Goal: Contribute content: Add original content to the website for others to see

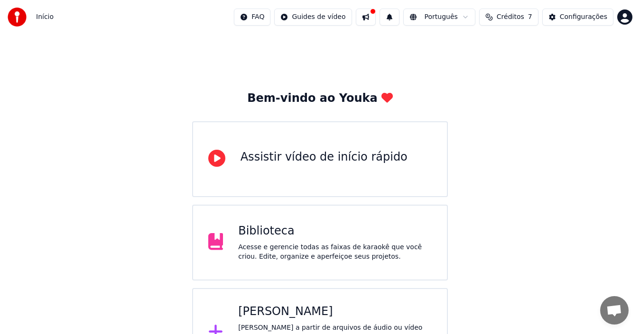
click at [277, 320] on div "Criar Karaokê Crie karaokê a partir de arquivos de áudio ou vídeo (MP3, MP4 e m…" at bounding box center [335, 332] width 194 height 57
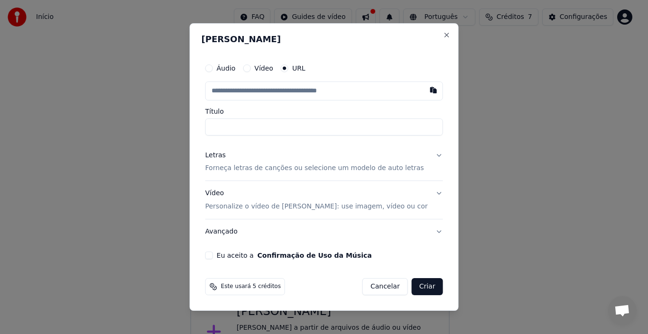
click at [240, 92] on input "text" at bounding box center [324, 91] width 238 height 19
click at [225, 72] on div "Áudio" at bounding box center [220, 69] width 30 height 8
click at [213, 69] on button "Áudio" at bounding box center [209, 69] width 8 height 8
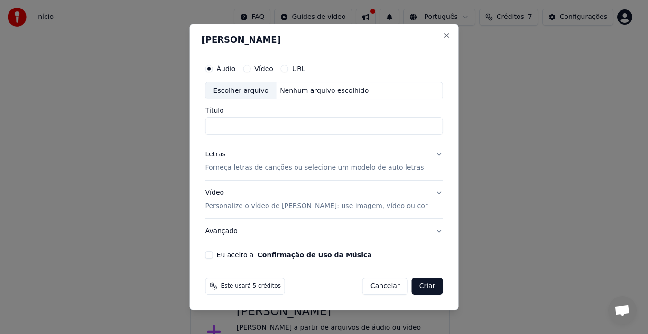
click at [243, 86] on div "Escolher arquivo" at bounding box center [241, 91] width 71 height 17
drag, startPoint x: 421, startPoint y: 125, endPoint x: 344, endPoint y: 124, distance: 76.8
click at [344, 124] on input "**********" at bounding box center [324, 126] width 238 height 17
click at [340, 128] on input "**********" at bounding box center [324, 126] width 238 height 17
click at [336, 128] on input "**********" at bounding box center [324, 126] width 238 height 17
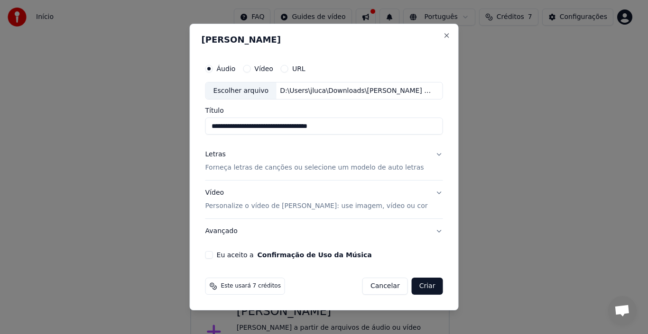
type input "**********"
click at [433, 157] on button "Letras Forneça letras de canções ou selecione um modelo de auto letras" at bounding box center [324, 162] width 238 height 38
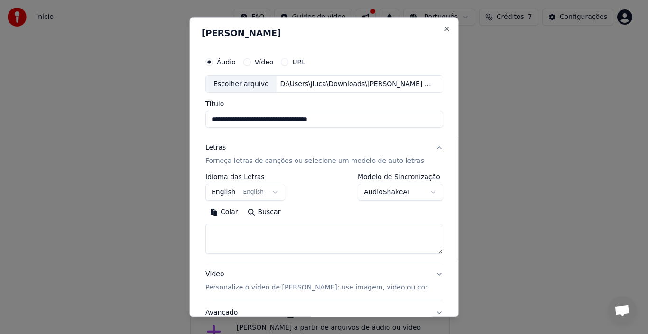
click at [225, 194] on button "English English" at bounding box center [245, 192] width 80 height 17
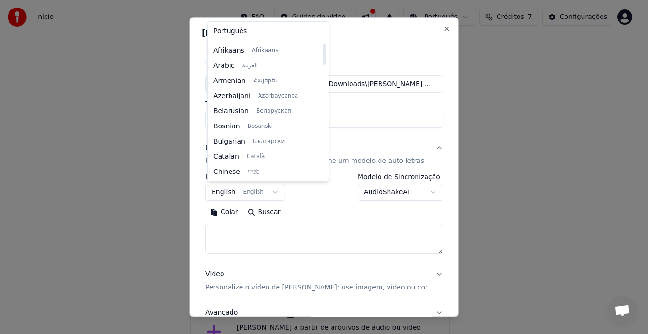
click at [279, 240] on body "**********" at bounding box center [320, 189] width 640 height 378
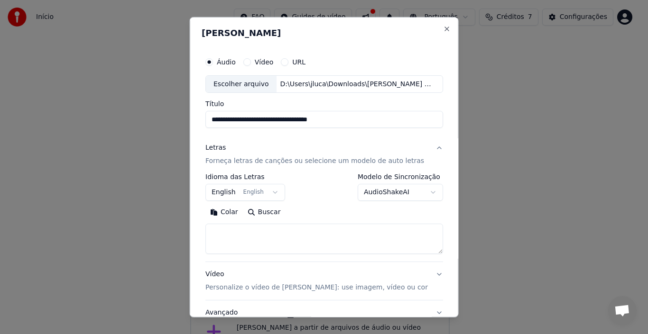
click at [279, 240] on textarea at bounding box center [324, 239] width 238 height 30
paste textarea "**********"
drag, startPoint x: 259, startPoint y: 243, endPoint x: 205, endPoint y: 230, distance: 55.8
click at [205, 230] on div "**********" at bounding box center [324, 196] width 245 height 296
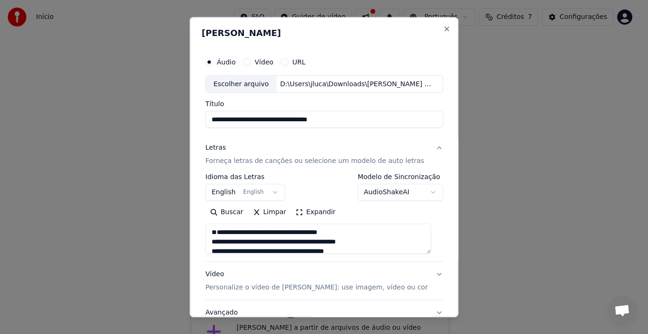
click at [218, 241] on textarea at bounding box center [318, 239] width 226 height 30
click at [214, 242] on textarea at bounding box center [318, 239] width 226 height 30
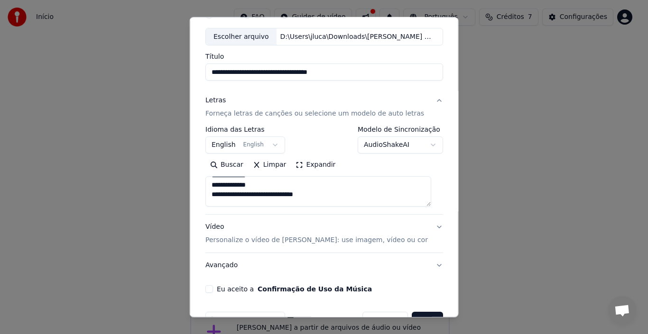
scroll to position [74, 0]
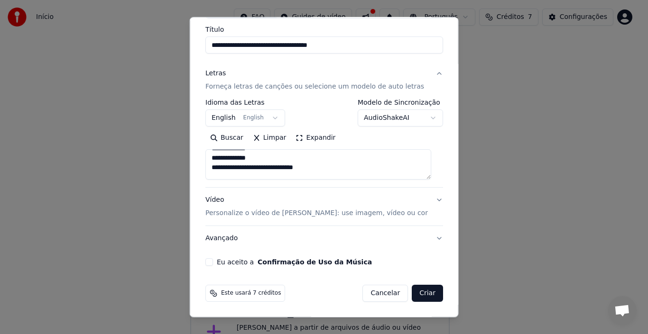
type textarea "**********"
click at [426, 200] on button "Vídeo Personalize o vídeo de karaokê: use imagem, vídeo ou cor" at bounding box center [324, 207] width 238 height 38
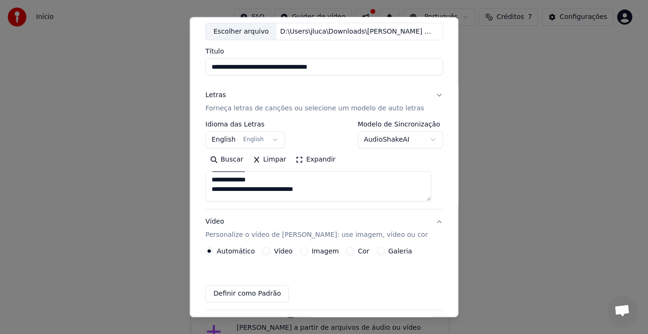
scroll to position [49, 0]
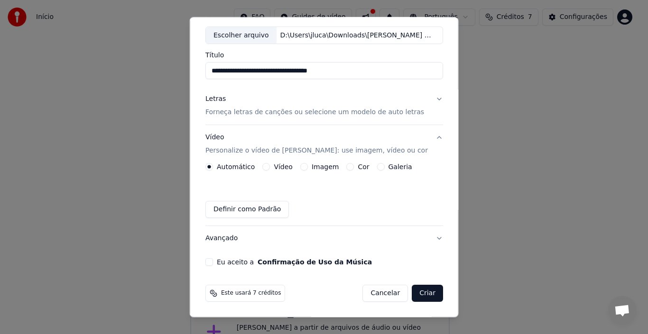
click at [266, 167] on button "Vídeo" at bounding box center [266, 167] width 8 height 8
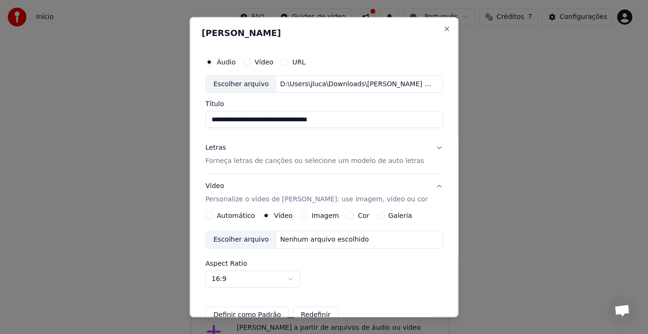
scroll to position [47, 0]
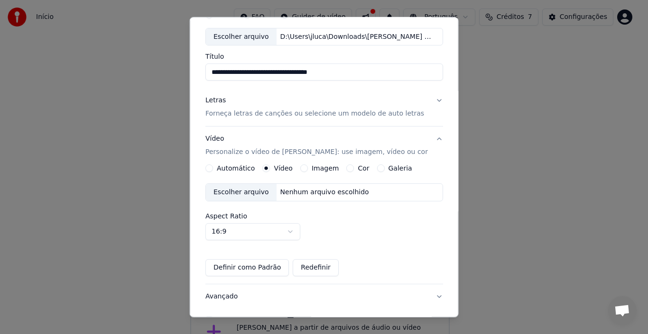
click at [249, 197] on div "Escolher arquivo" at bounding box center [241, 192] width 71 height 17
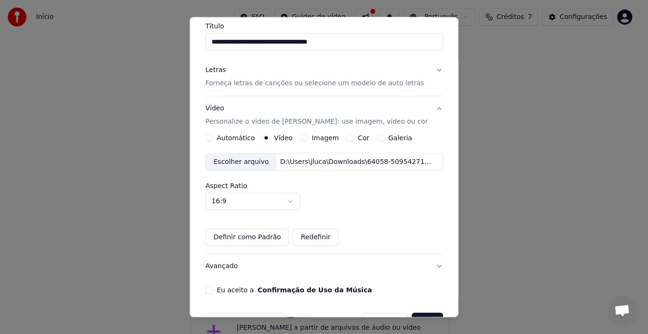
scroll to position [106, 0]
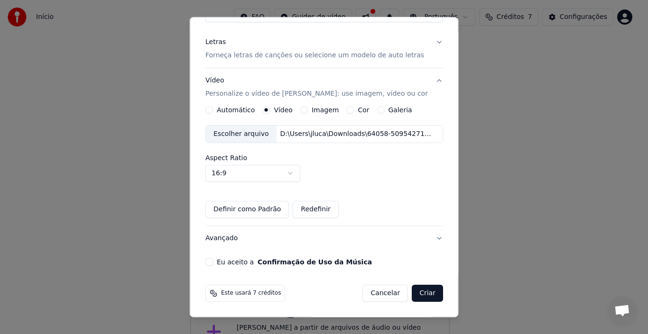
click at [213, 262] on button "Eu aceito a Confirmação de Uso da Música" at bounding box center [209, 262] width 8 height 8
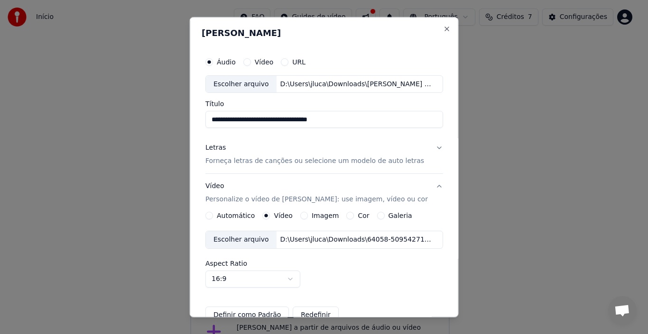
scroll to position [47, 0]
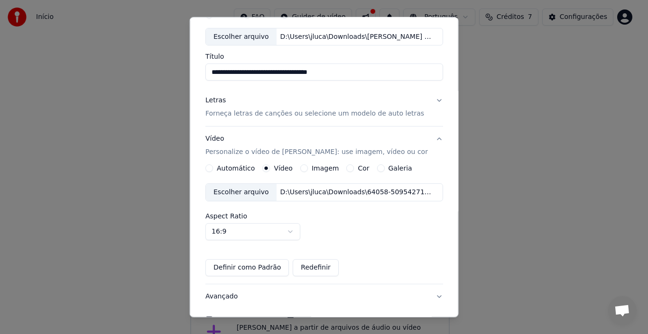
click at [429, 101] on button "Letras Forneça letras de canções ou selecione um modelo de auto letras" at bounding box center [324, 107] width 238 height 38
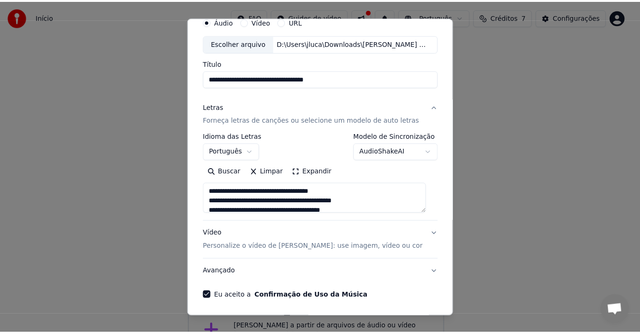
scroll to position [74, 0]
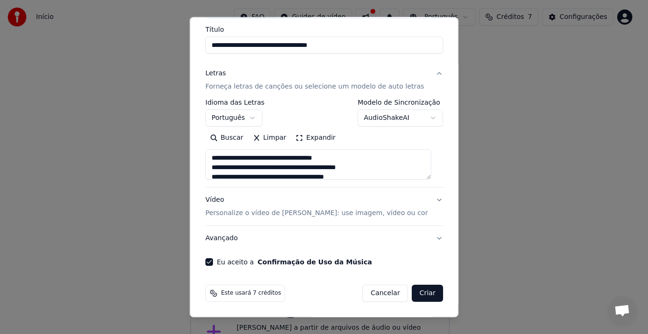
click at [422, 295] on button "Criar" at bounding box center [427, 293] width 31 height 17
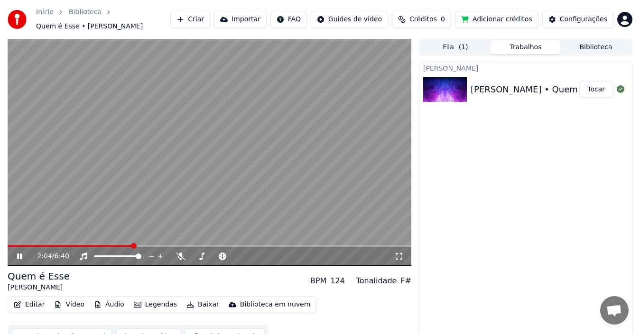
click at [195, 159] on video at bounding box center [210, 152] width 404 height 227
click at [304, 181] on video at bounding box center [210, 152] width 404 height 227
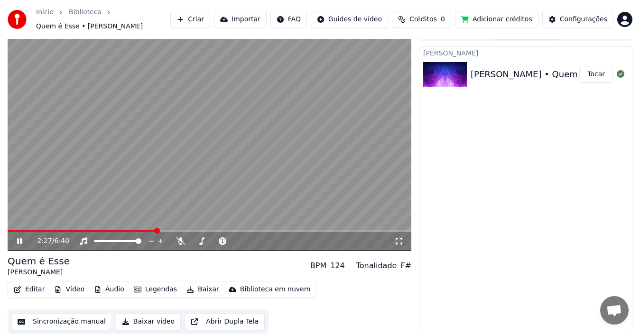
drag, startPoint x: 332, startPoint y: 180, endPoint x: 340, endPoint y: 184, distance: 8.7
click at [333, 180] on video at bounding box center [210, 137] width 404 height 227
click at [501, 19] on button "Adicionar créditos" at bounding box center [496, 19] width 83 height 17
click at [156, 121] on video at bounding box center [210, 137] width 404 height 227
click at [158, 119] on video at bounding box center [210, 137] width 404 height 227
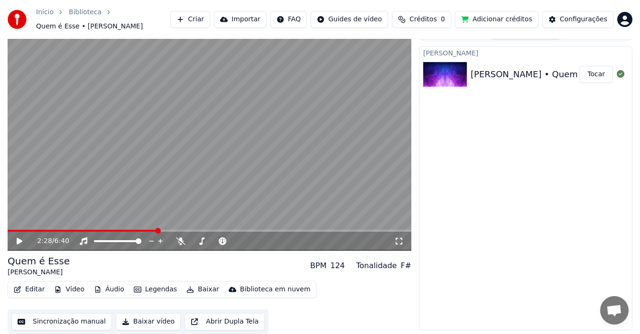
click at [159, 117] on video at bounding box center [210, 137] width 404 height 227
click at [161, 114] on video at bounding box center [210, 137] width 404 height 227
click at [141, 320] on button "Baixar vídeo" at bounding box center [148, 321] width 65 height 17
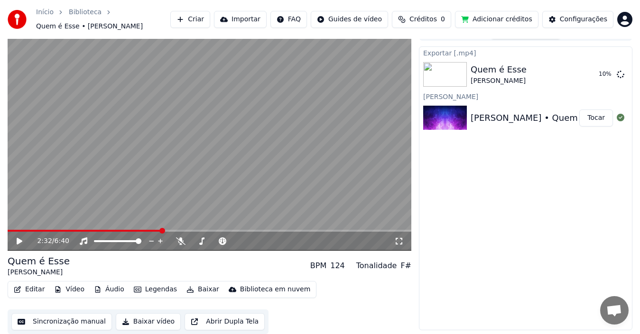
click at [401, 242] on icon at bounding box center [398, 242] width 9 height 8
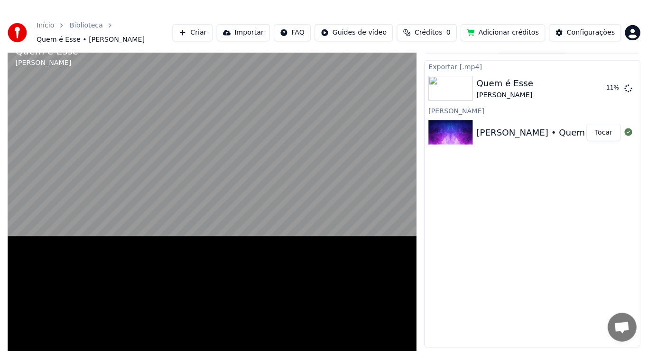
scroll to position [2, 0]
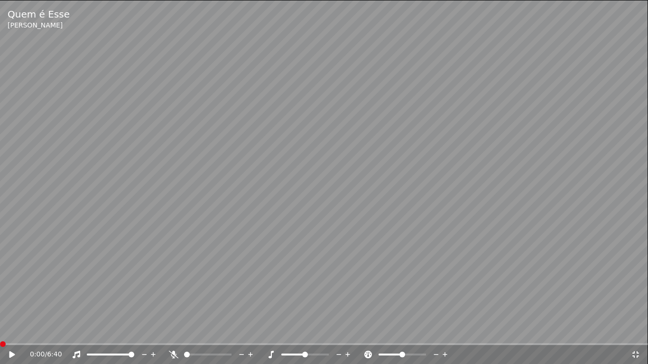
click at [0, 334] on span at bounding box center [3, 344] width 6 height 6
click at [8, 334] on icon at bounding box center [19, 355] width 22 height 8
click at [10, 334] on icon at bounding box center [12, 355] width 5 height 6
click at [11, 334] on icon at bounding box center [12, 354] width 6 height 7
click at [11, 334] on icon at bounding box center [12, 355] width 5 height 6
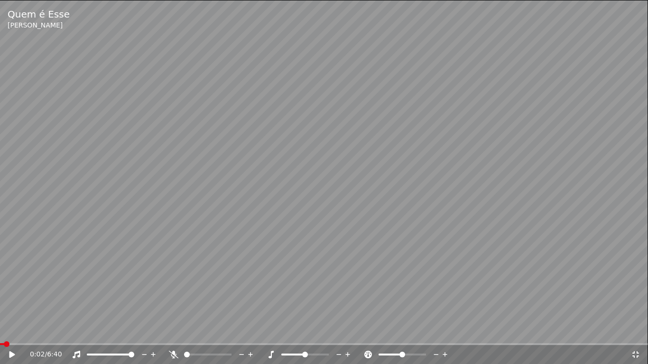
click at [338, 224] on video at bounding box center [324, 182] width 648 height 364
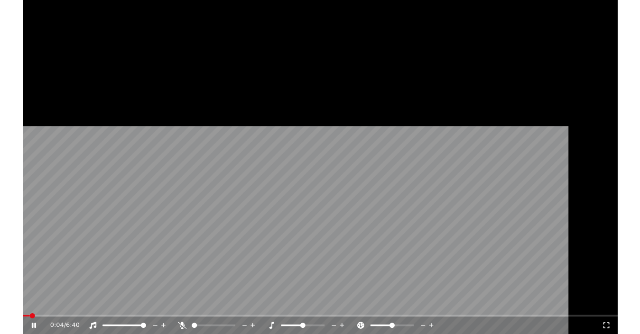
scroll to position [7, 0]
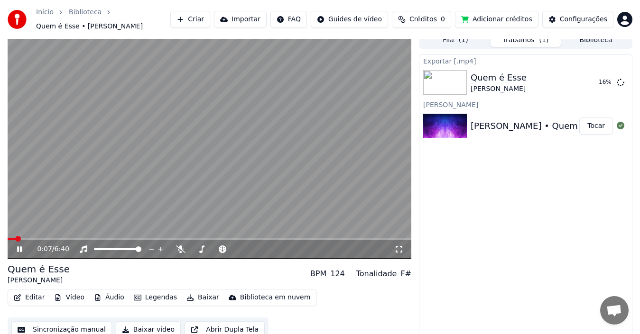
click at [111, 119] on video at bounding box center [210, 145] width 404 height 227
click at [627, 20] on html "Início Biblioteca Quem é Esse • [PERSON_NAME] Importar FAQ Guides de vídeo Créd…" at bounding box center [320, 160] width 640 height 334
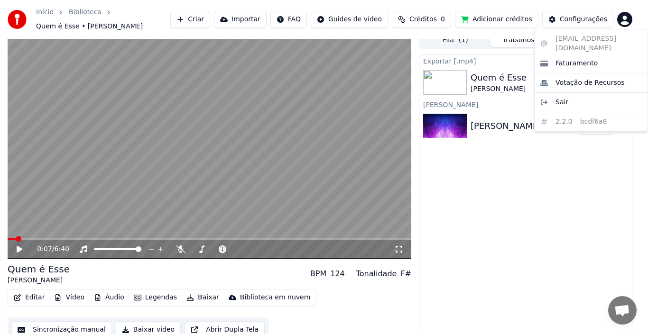
click at [529, 234] on html "Início Biblioteca Quem é Esse • [PERSON_NAME] Importar FAQ Guides de vídeo Créd…" at bounding box center [324, 160] width 648 height 334
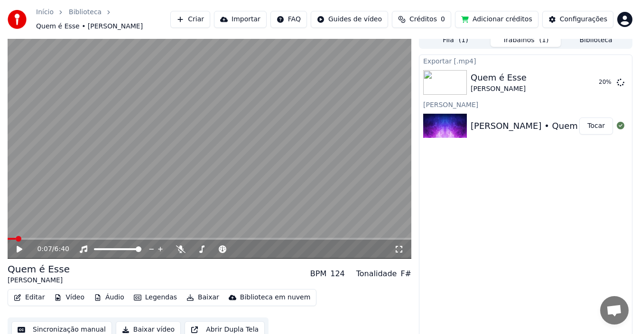
click at [302, 238] on span at bounding box center [210, 239] width 404 height 2
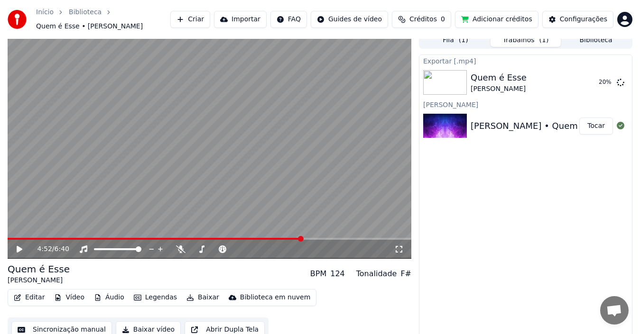
click at [201, 200] on video at bounding box center [210, 145] width 404 height 227
click at [214, 151] on video at bounding box center [210, 145] width 404 height 227
drag, startPoint x: 229, startPoint y: 144, endPoint x: 232, endPoint y: 139, distance: 5.4
click at [232, 140] on video at bounding box center [210, 145] width 404 height 227
click at [228, 150] on video at bounding box center [210, 145] width 404 height 227
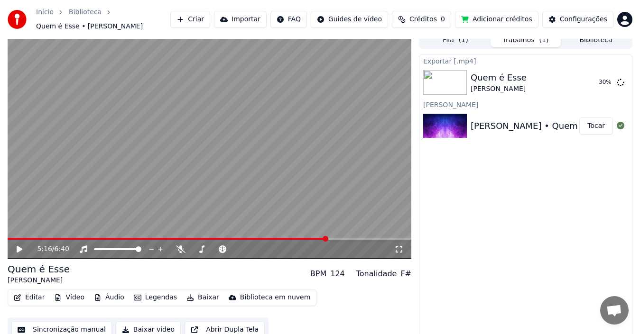
click at [237, 156] on video at bounding box center [210, 145] width 404 height 227
click at [303, 237] on video at bounding box center [210, 145] width 404 height 227
click at [299, 240] on span at bounding box center [173, 239] width 330 height 2
click at [212, 169] on video at bounding box center [210, 145] width 404 height 227
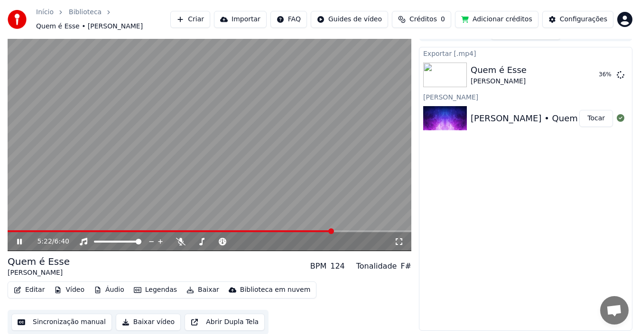
scroll to position [15, 0]
click at [147, 116] on video at bounding box center [210, 137] width 404 height 227
click at [9, 231] on span at bounding box center [171, 231] width 327 height 2
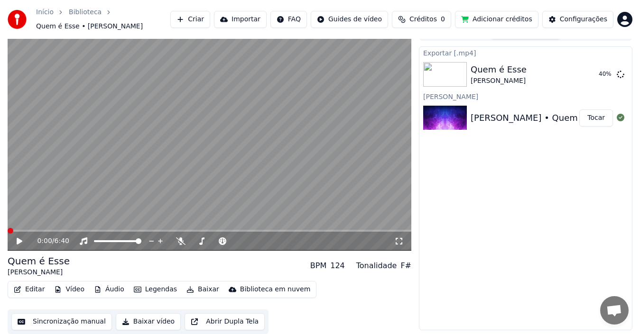
click at [8, 232] on span at bounding box center [11, 231] width 6 height 6
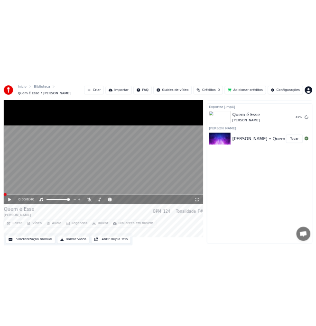
scroll to position [48, 0]
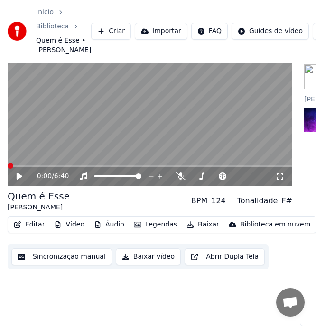
click at [13, 174] on div "0:00 / 6:40" at bounding box center [149, 176] width 277 height 9
click at [18, 175] on icon at bounding box center [20, 176] width 6 height 7
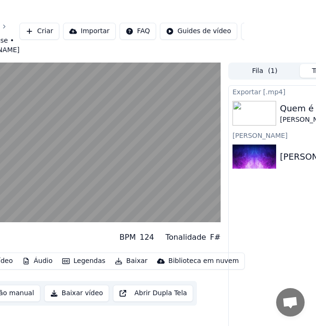
scroll to position [0, 0]
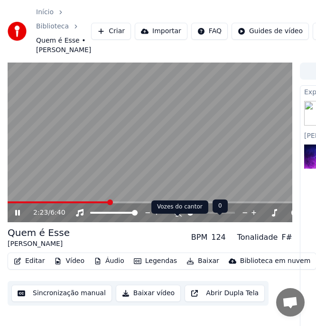
click at [175, 217] on icon at bounding box center [176, 213] width 9 height 8
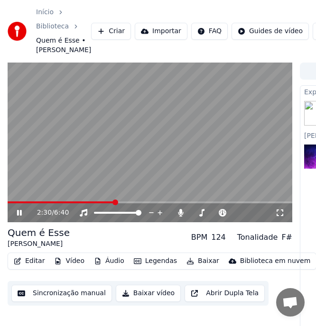
click at [16, 217] on icon at bounding box center [26, 213] width 22 height 8
click at [97, 211] on video at bounding box center [150, 143] width 285 height 160
click at [19, 217] on icon at bounding box center [26, 213] width 22 height 8
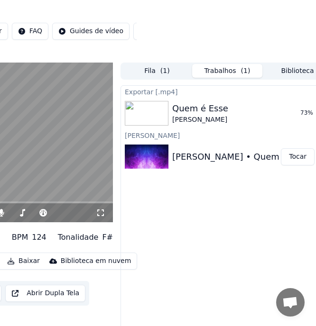
scroll to position [0, 197]
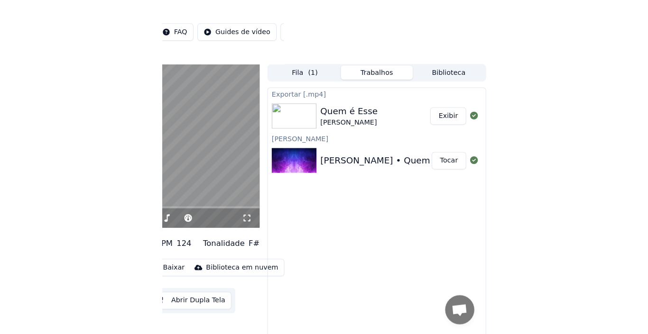
scroll to position [0, 0]
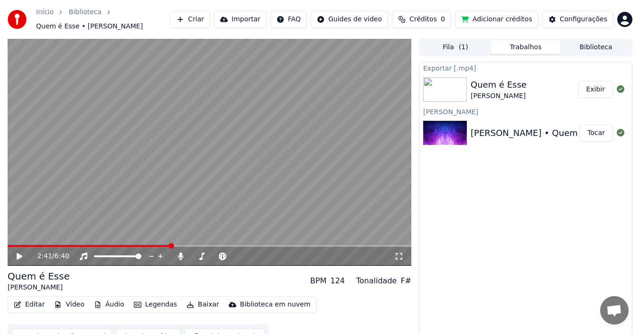
click at [549, 136] on div "[PERSON_NAME] • Quem é Esse (Playback)" at bounding box center [562, 133] width 185 height 13
click at [31, 308] on button "Editar" at bounding box center [29, 304] width 38 height 13
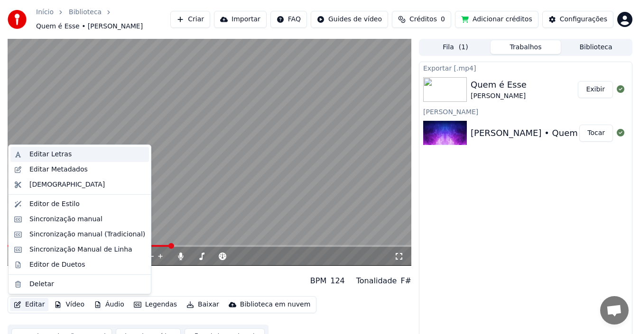
click at [60, 153] on div "Editar Letras" at bounding box center [50, 154] width 42 height 9
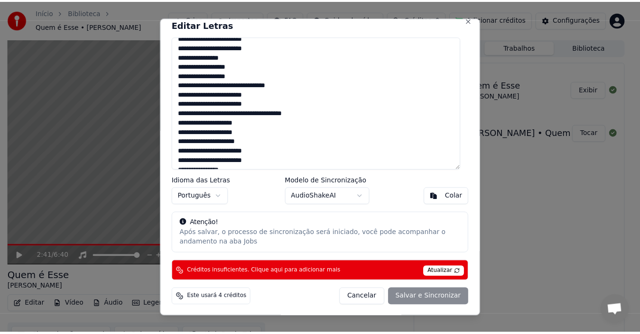
scroll to position [528, 0]
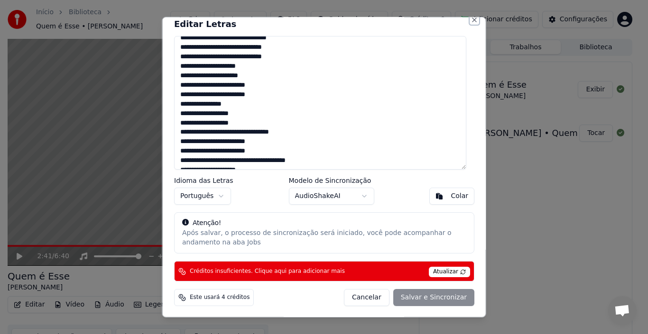
click at [470, 19] on button "Close" at bounding box center [474, 20] width 8 height 8
